Goal: Task Accomplishment & Management: Complete application form

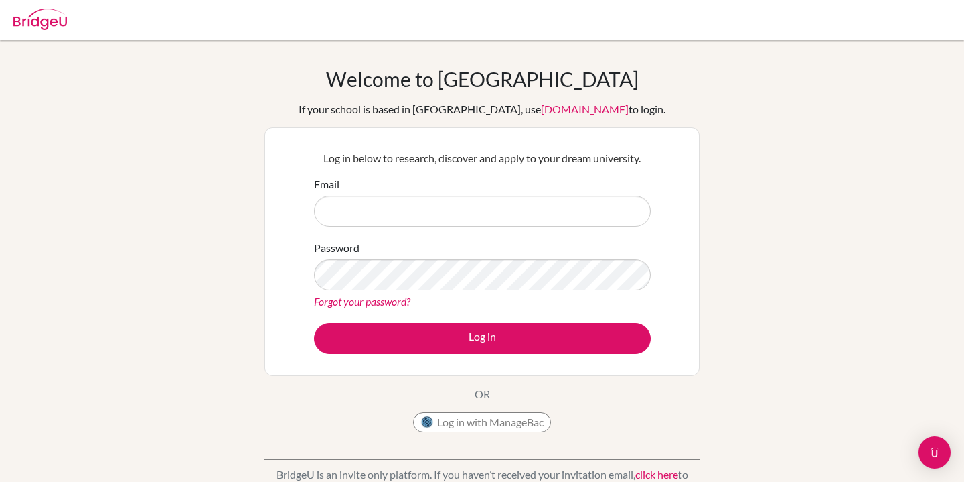
click at [62, 23] on img at bounding box center [40, 19] width 54 height 21
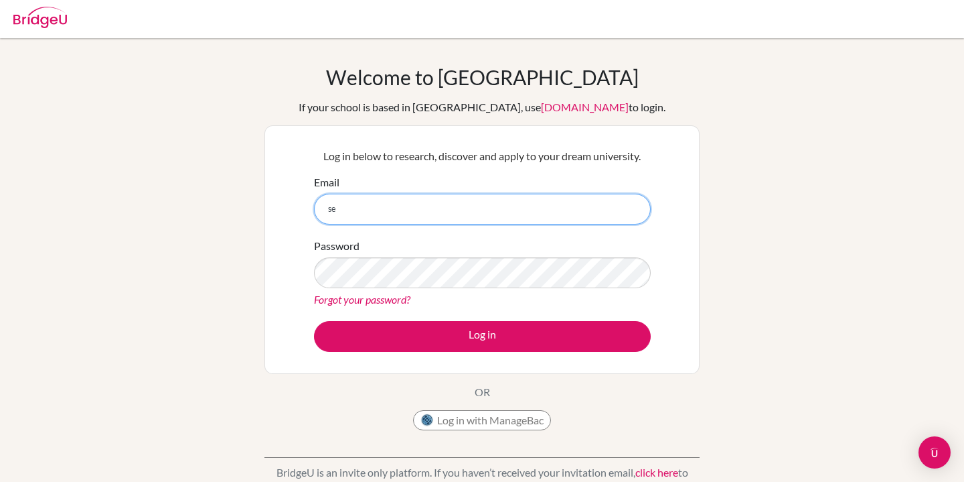
type input "s"
